Goal: Information Seeking & Learning: Learn about a topic

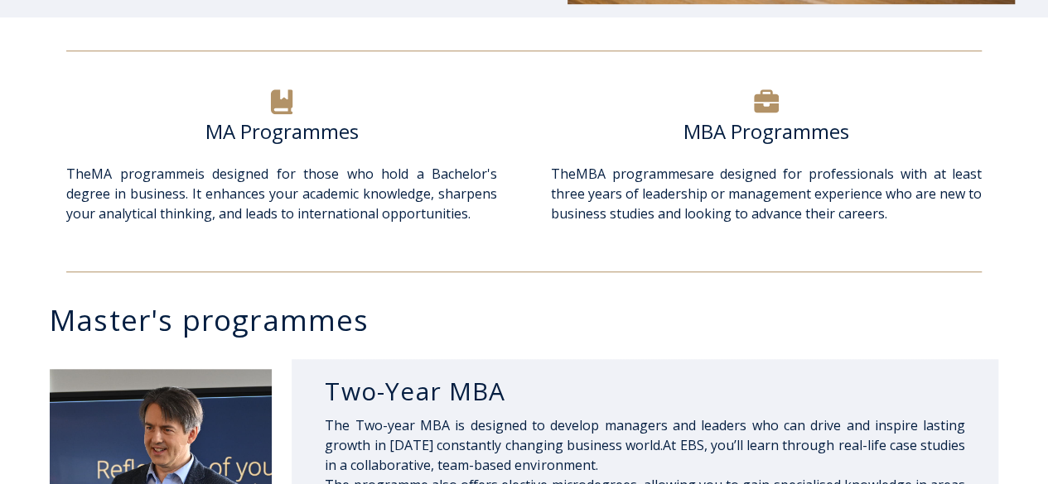
click at [303, 144] on div "MA Programmes" at bounding box center [281, 141] width 431 height 45
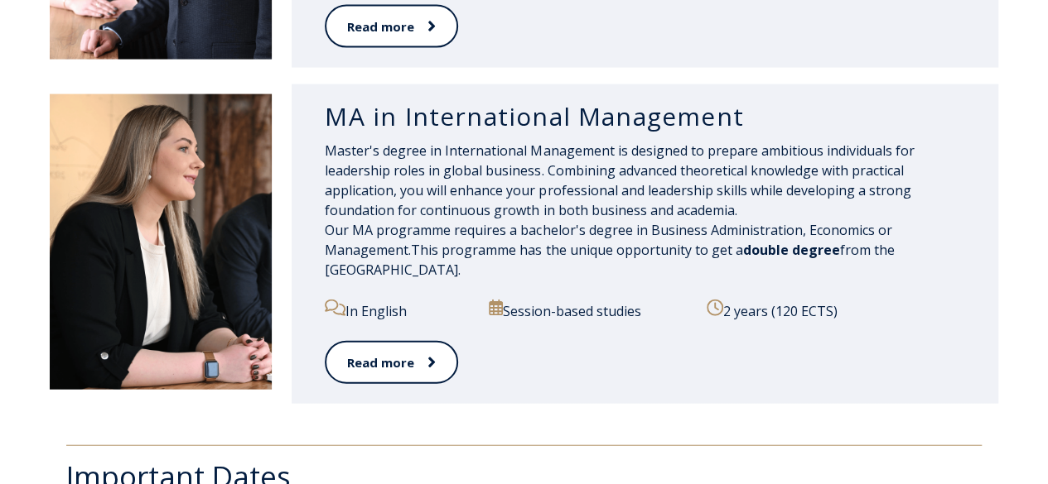
scroll to position [1785, 0]
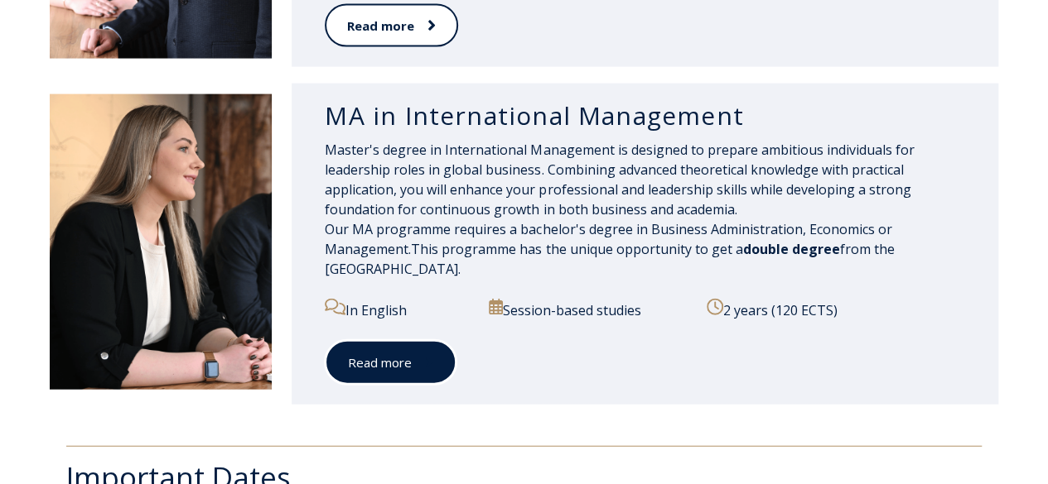
click at [435, 355] on link "Read more" at bounding box center [391, 363] width 132 height 46
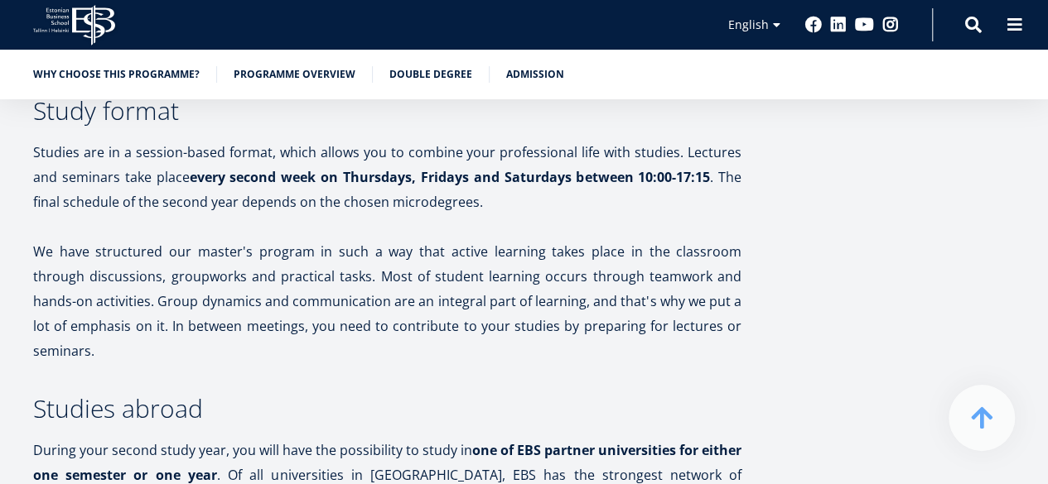
scroll to position [3278, 0]
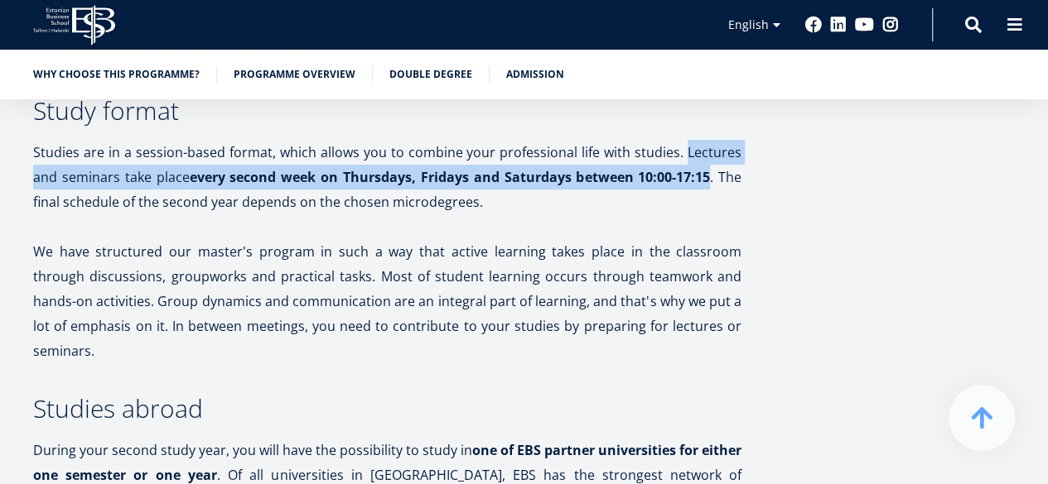
drag, startPoint x: 687, startPoint y: 135, endPoint x: 710, endPoint y: 162, distance: 35.3
click at [710, 162] on p "Studies are in a session-based format, which allows you to combine your profess…" at bounding box center [387, 177] width 708 height 75
copy p "Lectures and seminars take place every second week on Thursdays, Fridays and Sa…"
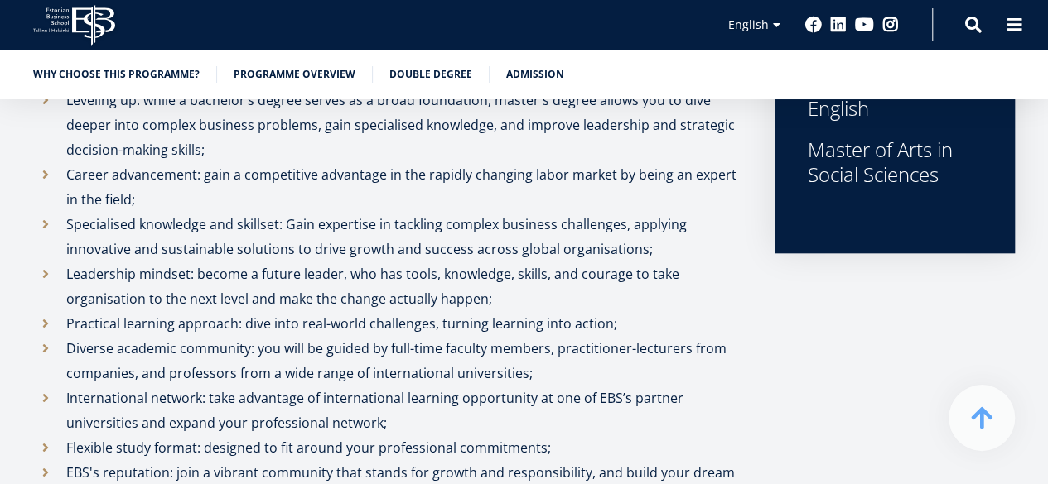
scroll to position [658, 0]
